Goal: Task Accomplishment & Management: Use online tool/utility

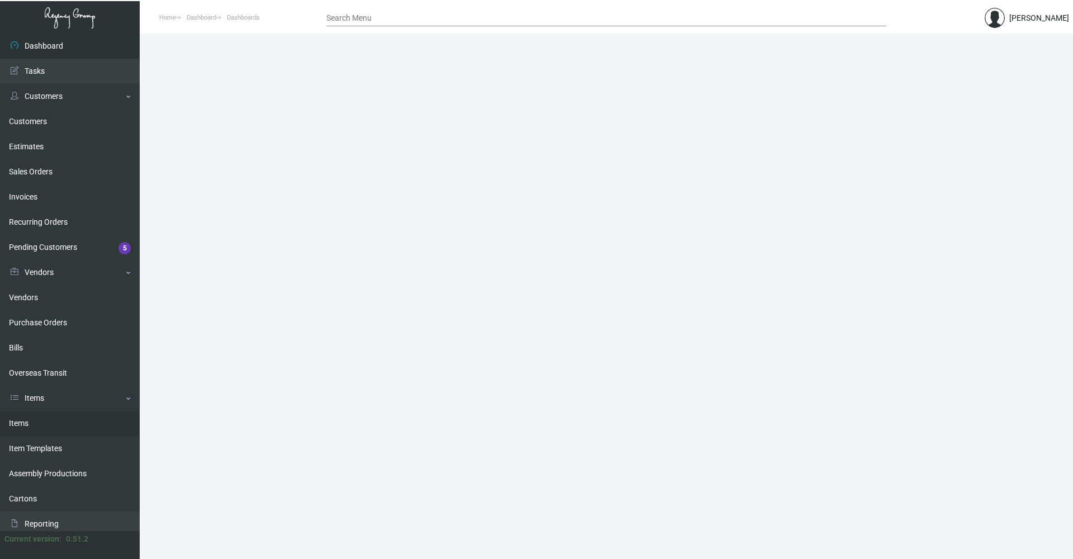
click at [51, 427] on link "Items" at bounding box center [70, 423] width 140 height 25
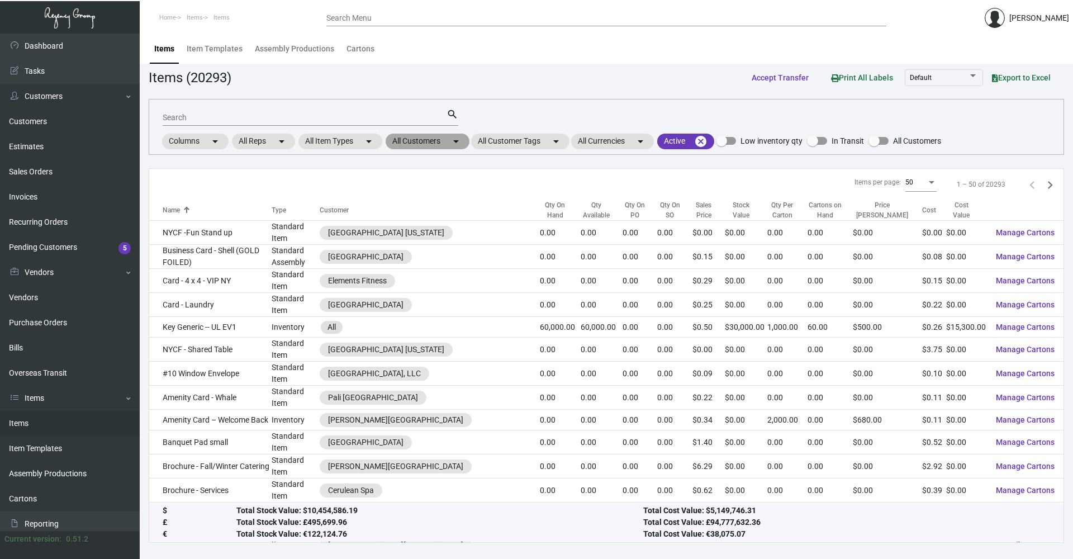
click at [442, 142] on mat-chip "All Customers arrow_drop_down" at bounding box center [428, 142] width 84 height 16
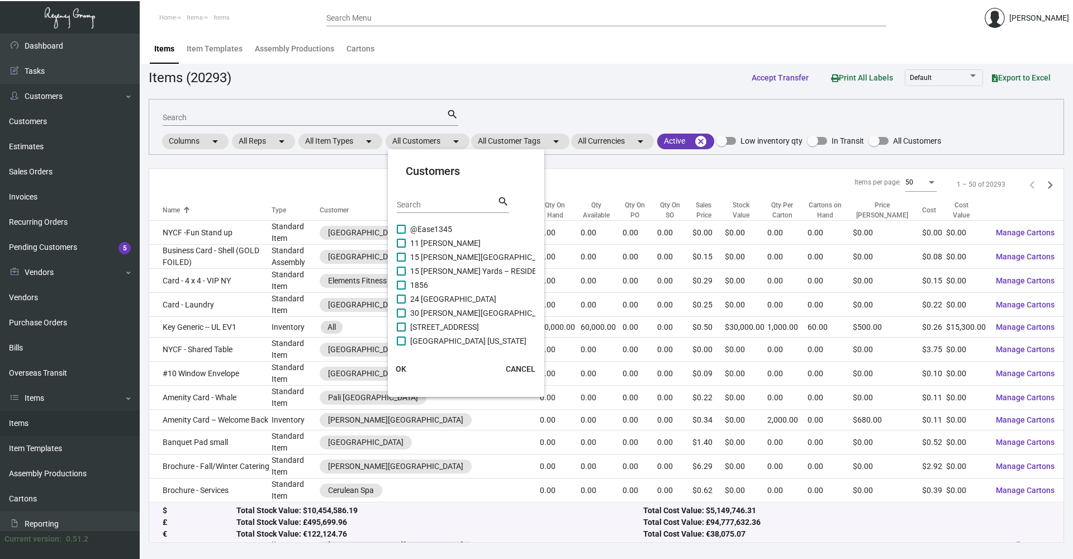
click at [441, 195] on div "Search search" at bounding box center [453, 204] width 112 height 18
click at [441, 212] on div "Search" at bounding box center [447, 204] width 101 height 17
type input "highland"
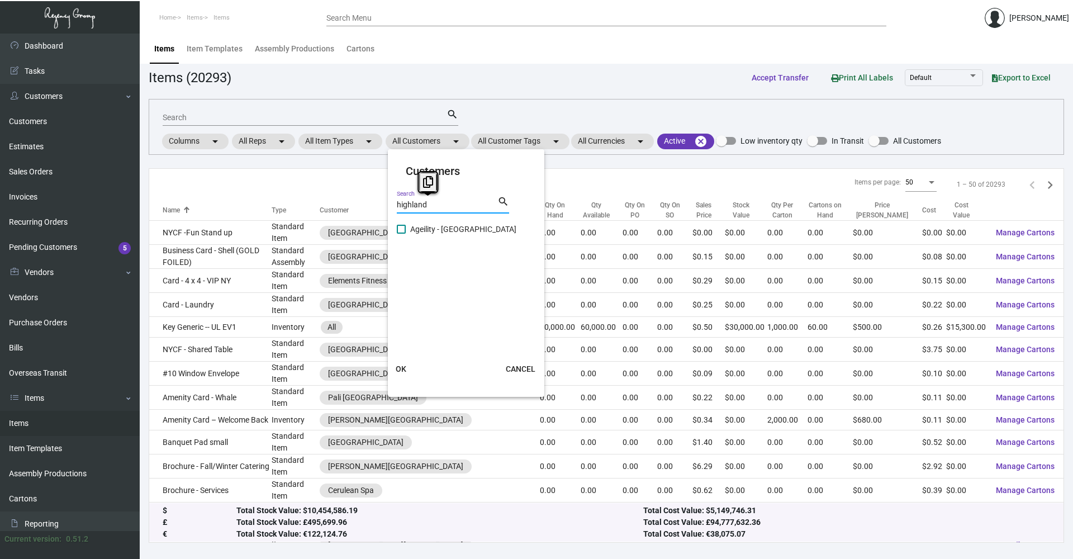
drag, startPoint x: 411, startPoint y: 212, endPoint x: 111, endPoint y: 202, distance: 300.4
click at [111, 202] on div "Customers highland Search search Ageility - [GEOGRAPHIC_DATA] [GEOGRAPHIC_DATA]…" at bounding box center [536, 279] width 1073 height 559
type input "davidson"
click at [396, 227] on mat-card "Customers davidson Search search Davidson Hospitality Group Davidson Hotels & R…" at bounding box center [466, 273] width 157 height 239
click at [401, 230] on span at bounding box center [401, 229] width 9 height 9
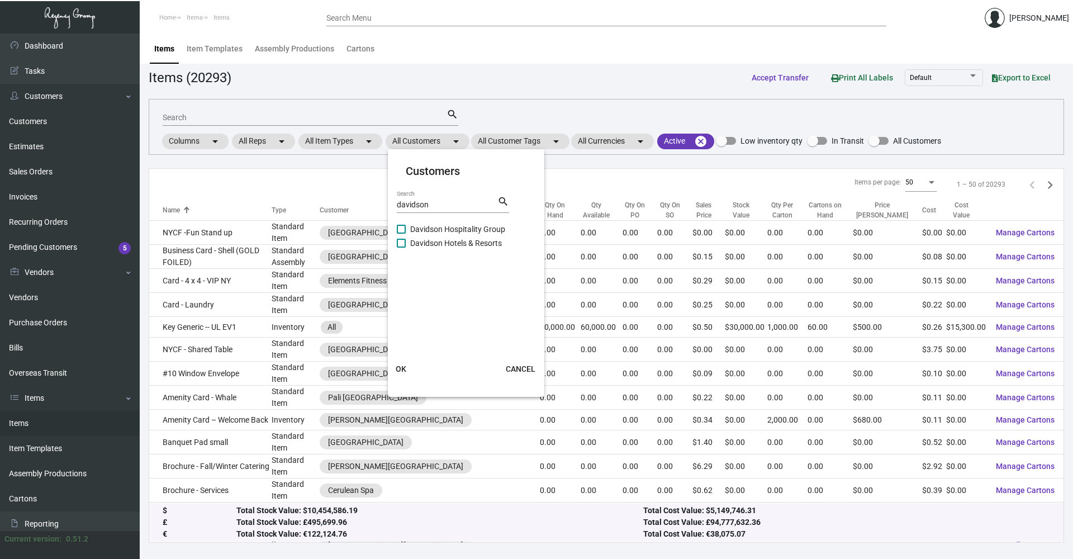
click at [401, 234] on input "Davidson Hospitality Group" at bounding box center [401, 234] width 1 height 1
checkbox input "true"
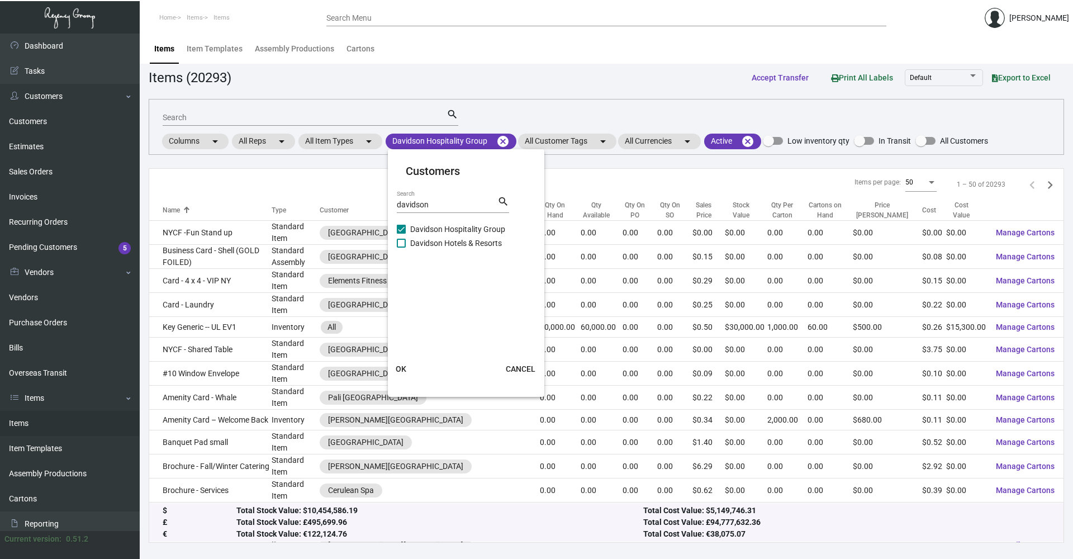
click at [396, 367] on span "OK" at bounding box center [401, 369] width 11 height 9
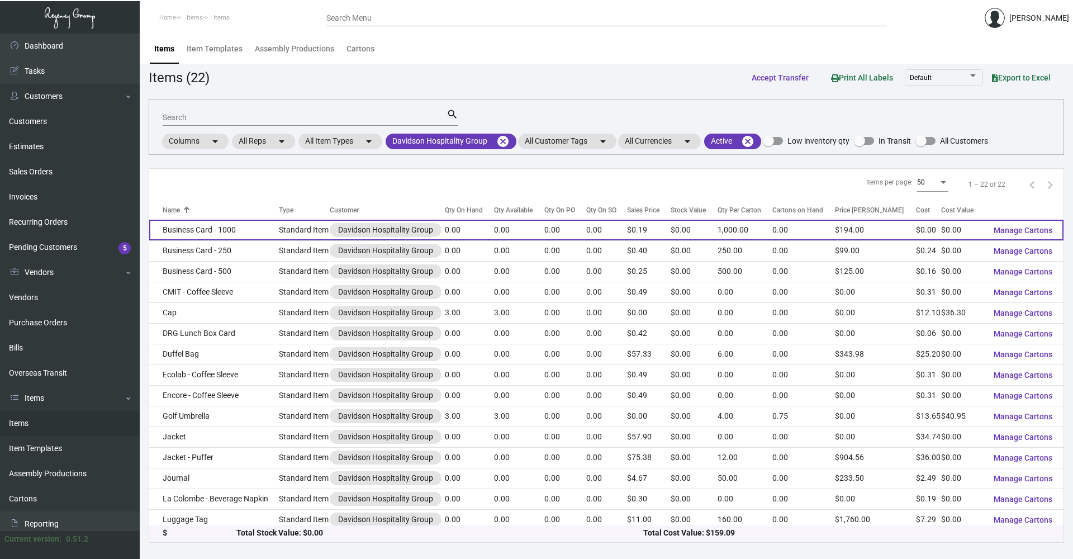
click at [242, 231] on td "Business Card - 1000" at bounding box center [214, 230] width 130 height 21
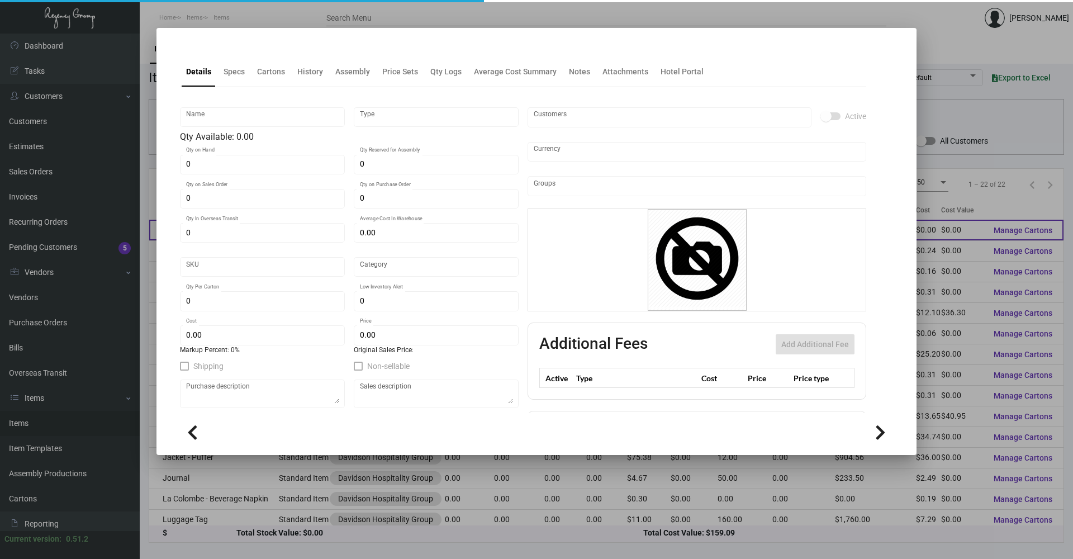
type input "Business Card - 1000"
type input "Standard Item"
type input "$ 0.00"
type input "Standard"
type input "1,000"
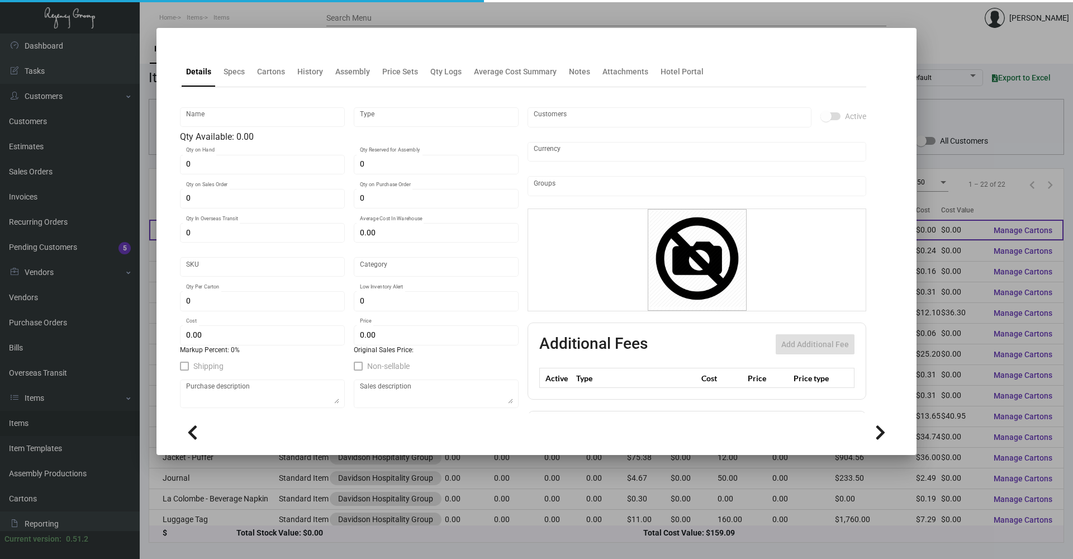
type input "$ 0.00"
type input "$ 0.194"
checkbox input "true"
type input "United States Dollar $"
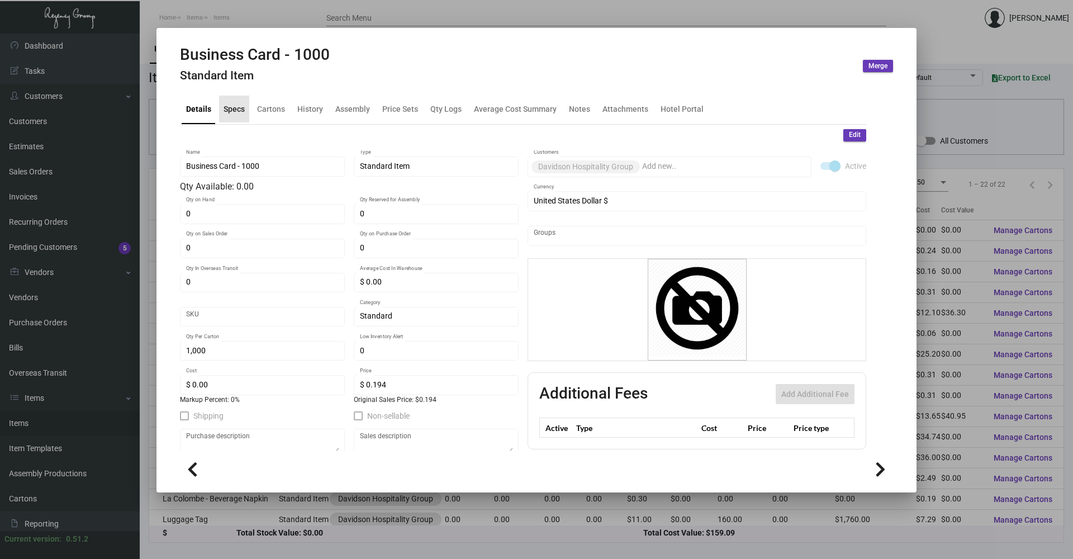
click at [235, 105] on div "Specs" at bounding box center [234, 109] width 21 height 12
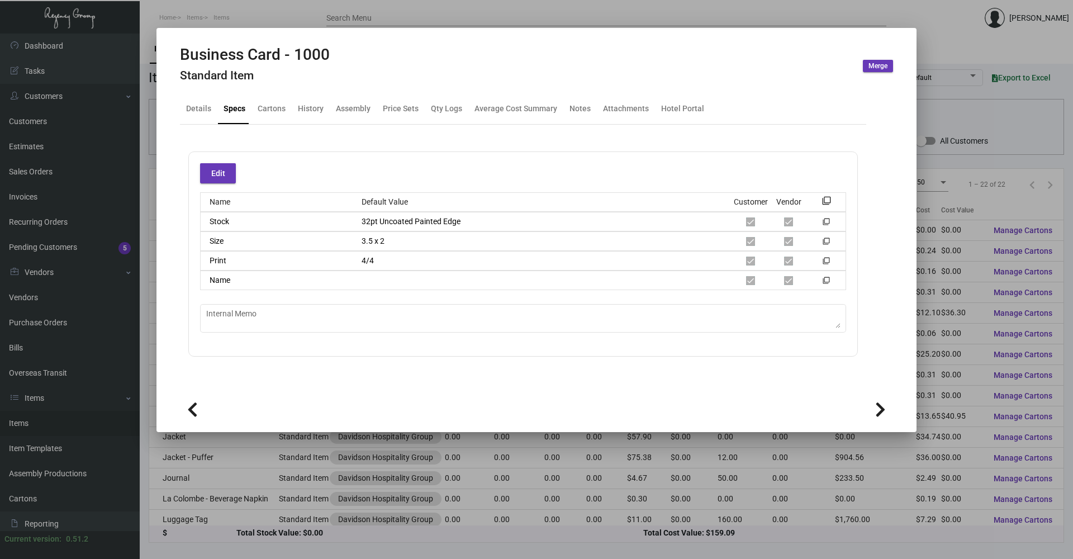
click at [277, 21] on div at bounding box center [536, 279] width 1073 height 559
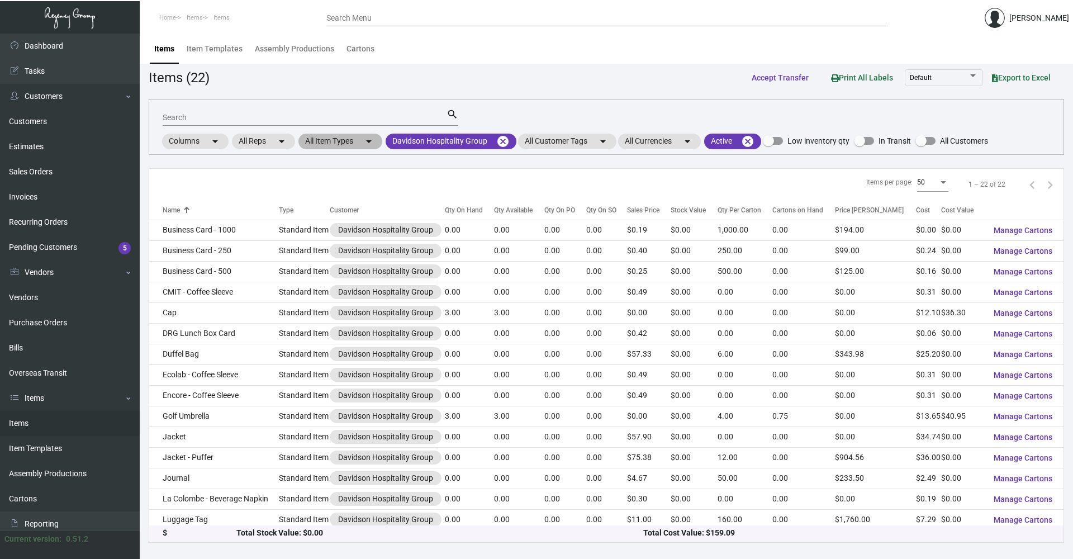
click at [361, 138] on mat-chip "All Item Types arrow_drop_down" at bounding box center [341, 142] width 84 height 16
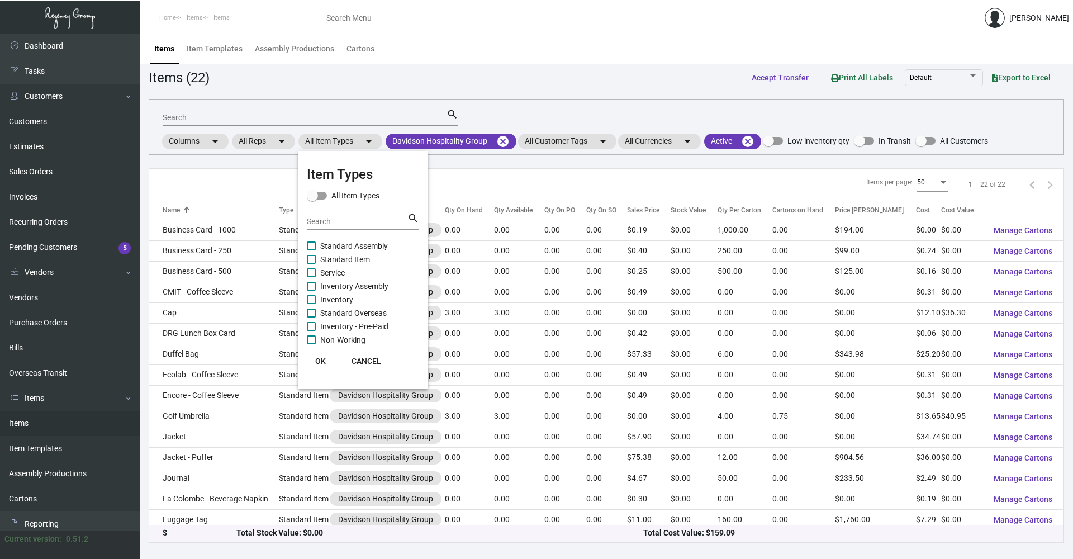
drag, startPoint x: 285, startPoint y: 193, endPoint x: 236, endPoint y: 182, distance: 49.8
click at [255, 188] on div at bounding box center [536, 279] width 1073 height 559
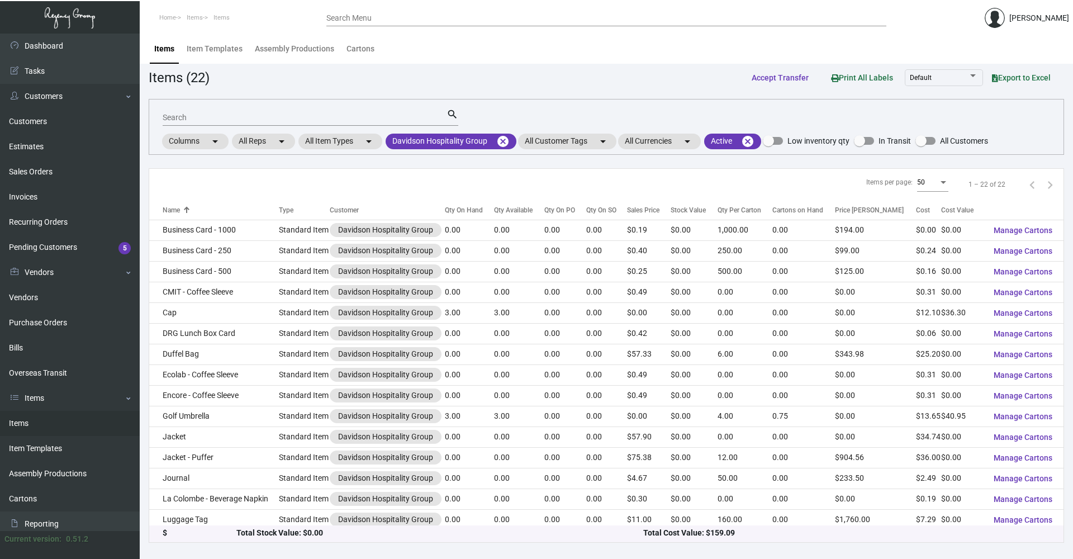
click at [236, 182] on div "Items per page: 50 1 – 22 of 22" at bounding box center [606, 185] width 915 height 32
